Goal: Task Accomplishment & Management: Manage account settings

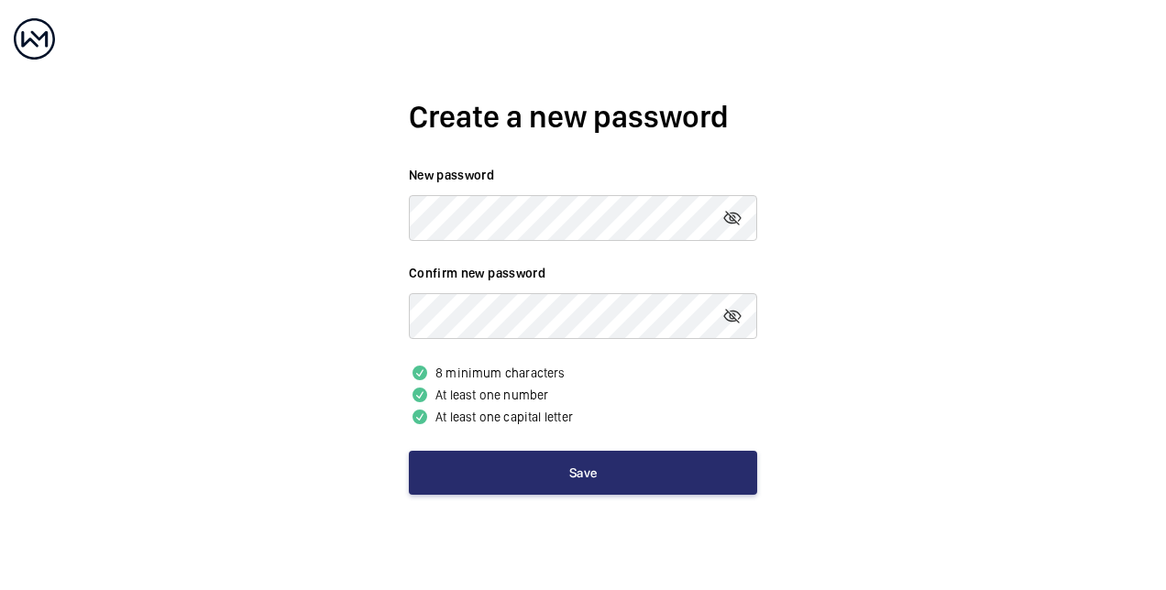
drag, startPoint x: 728, startPoint y: 222, endPoint x: 734, endPoint y: 270, distance: 48.0
click at [728, 222] on mat-icon at bounding box center [733, 218] width 22 height 22
click at [737, 313] on mat-icon at bounding box center [733, 316] width 22 height 22
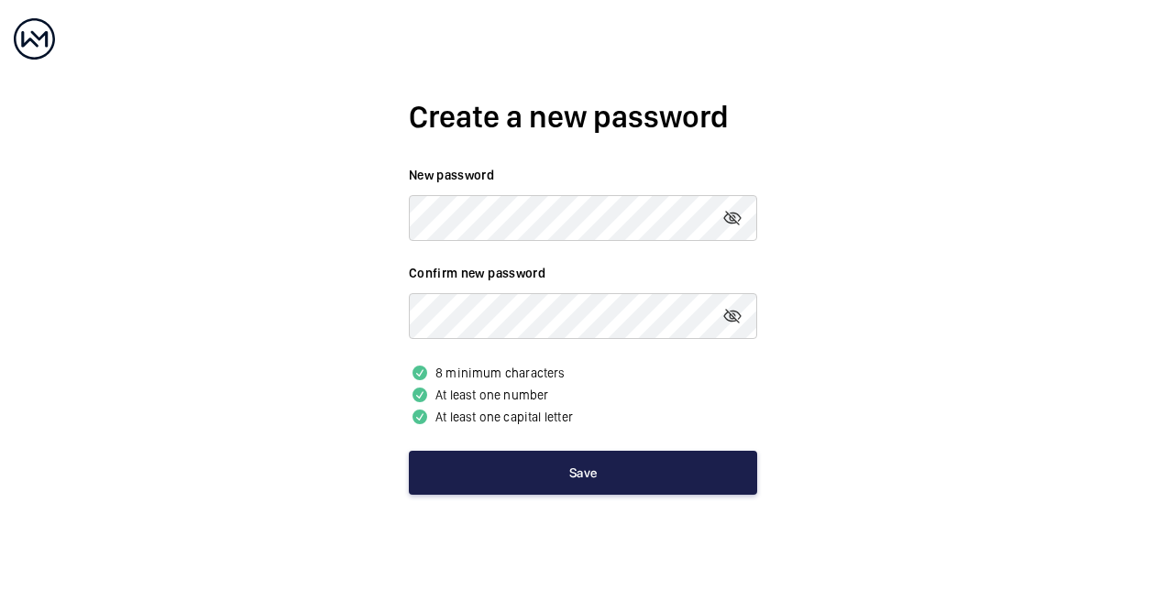
click at [631, 475] on button "Save" at bounding box center [583, 473] width 348 height 44
